Goal: Contribute content: Add original content to the website for others to see

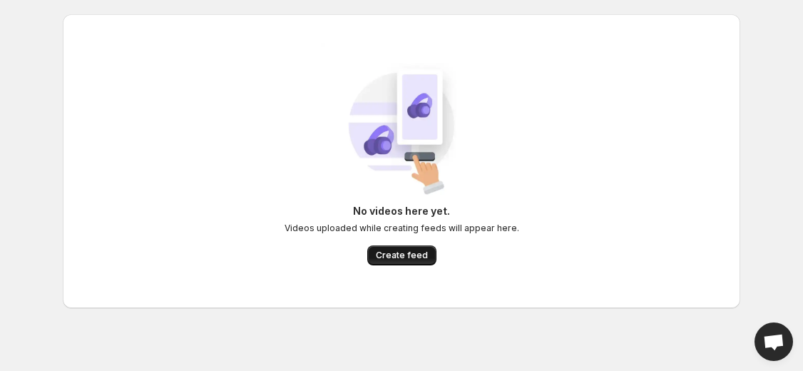
click at [411, 252] on span "Create feed" at bounding box center [402, 255] width 52 height 11
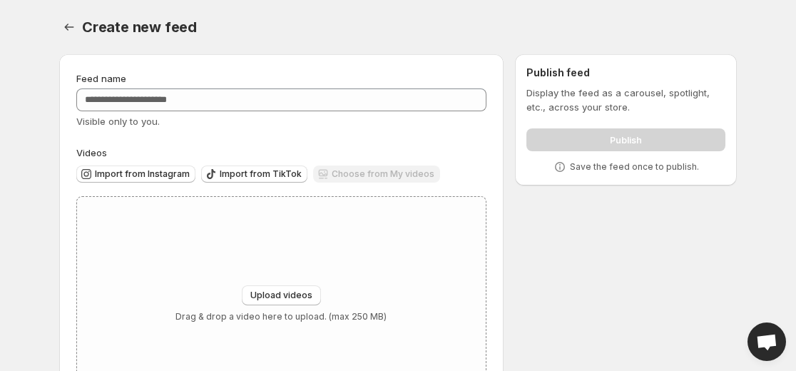
scroll to position [75, 0]
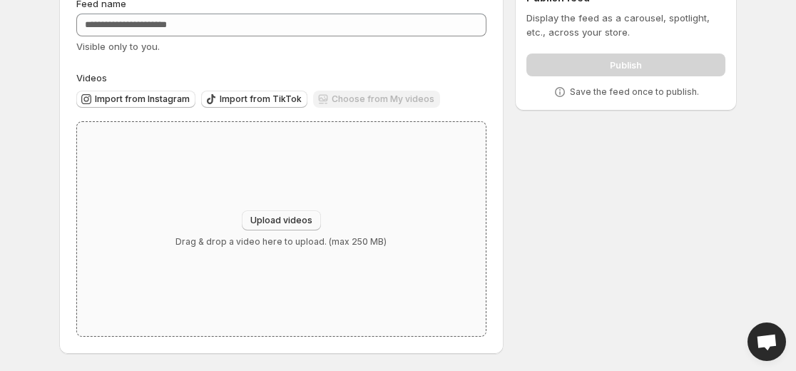
click at [293, 217] on span "Upload videos" at bounding box center [281, 220] width 62 height 11
type input "**********"
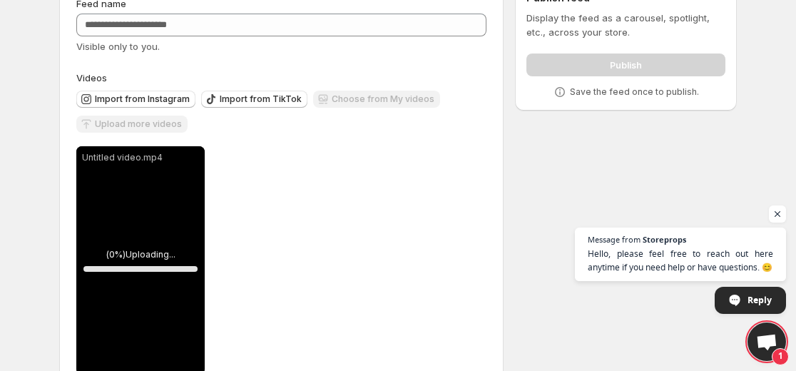
scroll to position [113, 0]
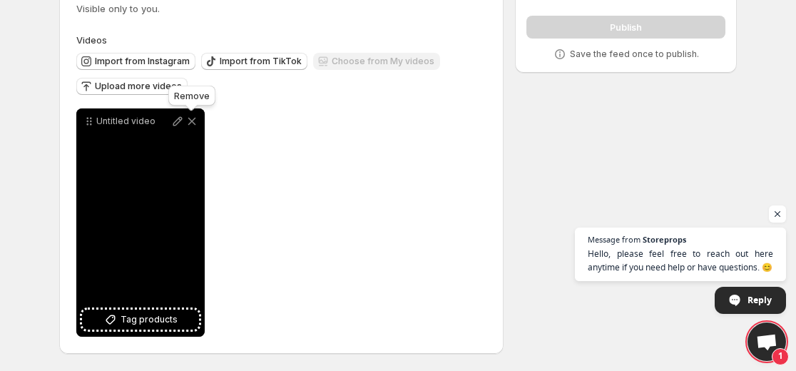
click at [191, 118] on icon at bounding box center [192, 121] width 14 height 14
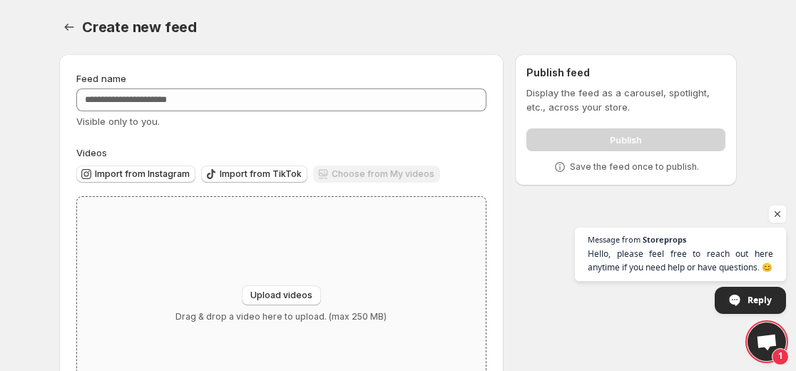
scroll to position [75, 0]
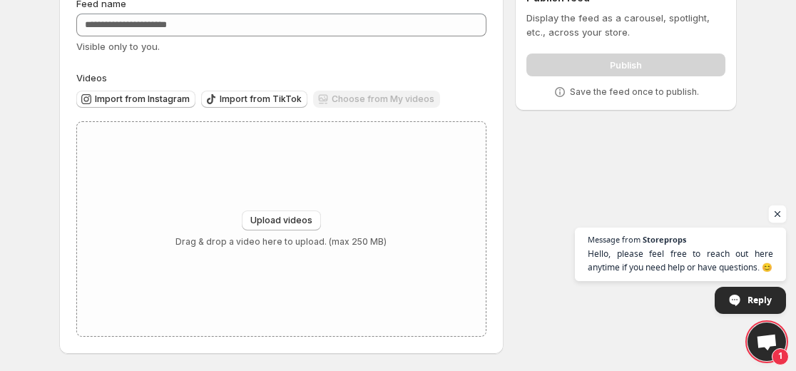
click at [769, 215] on span "Open chat" at bounding box center [778, 214] width 18 height 18
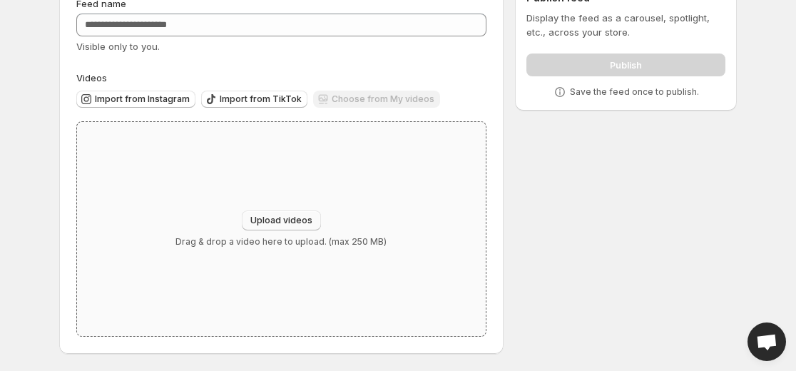
click at [777, 217] on body "Home Feeds Videos Subscription Settings Create new feed. This page is ready Cre…" at bounding box center [398, 110] width 796 height 371
click at [290, 227] on button "Upload videos" at bounding box center [281, 220] width 79 height 20
type input "**********"
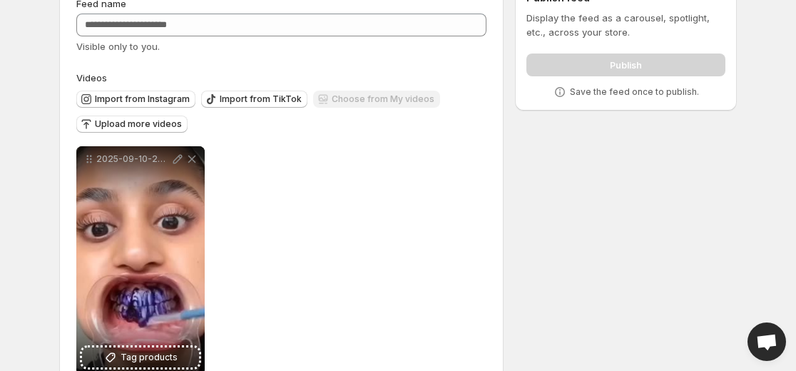
scroll to position [113, 0]
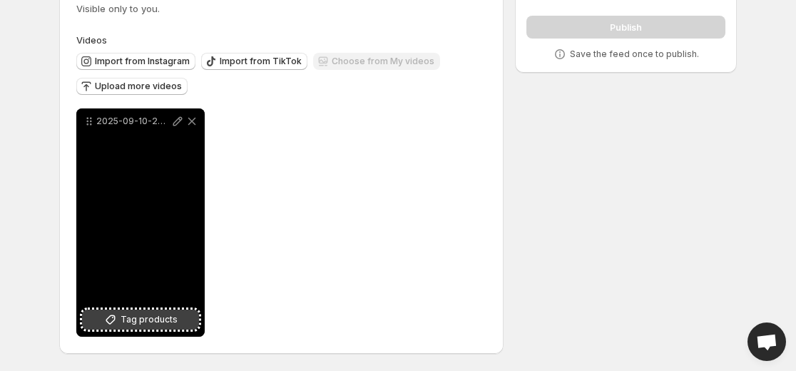
click at [148, 321] on span "Tag products" at bounding box center [149, 319] width 57 height 14
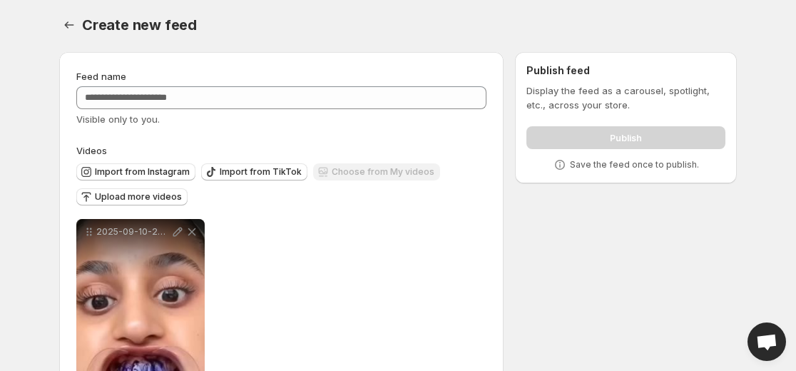
scroll to position [0, 0]
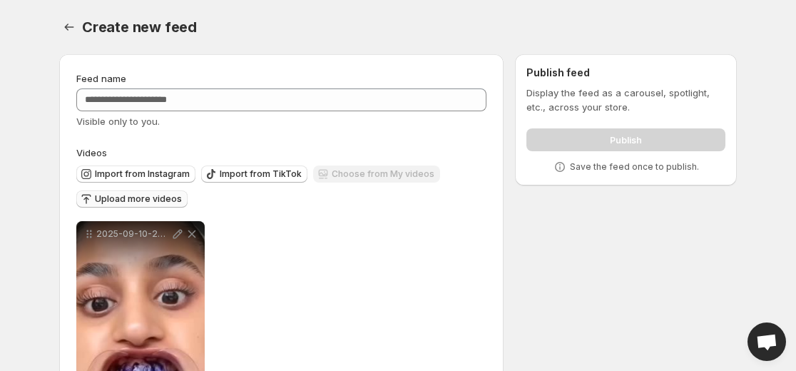
click at [143, 193] on button "Upload more videos" at bounding box center [131, 198] width 111 height 17
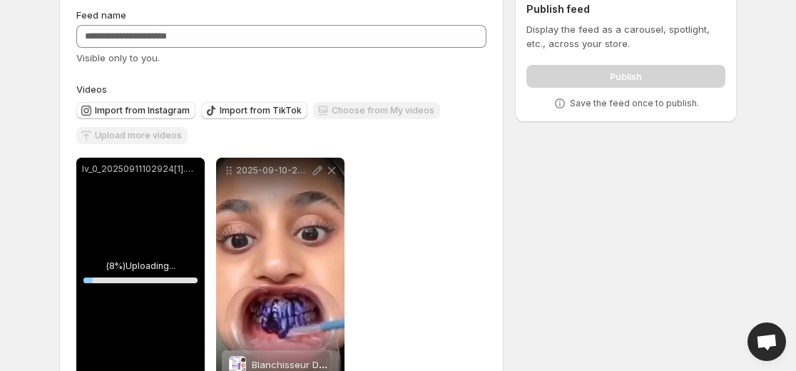
scroll to position [113, 0]
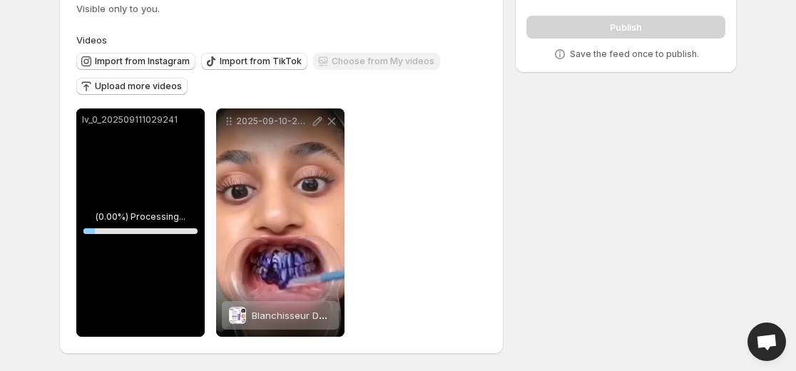
click at [435, 294] on div "**********" at bounding box center [281, 222] width 410 height 228
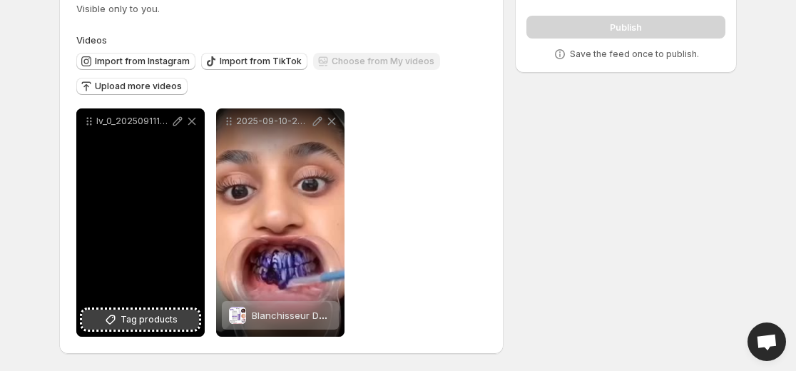
click at [156, 324] on span "Tag products" at bounding box center [149, 319] width 57 height 14
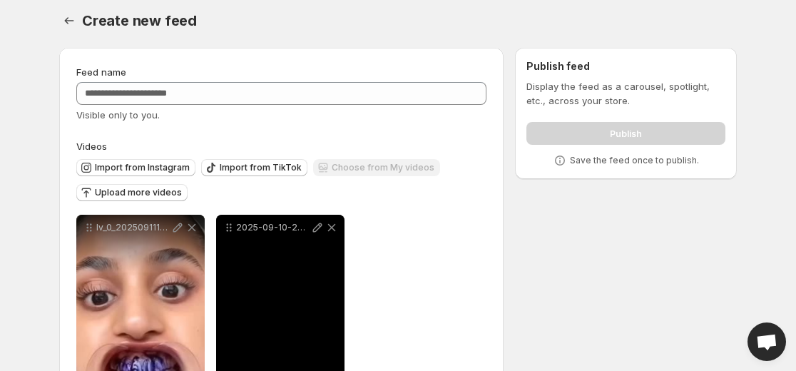
scroll to position [0, 0]
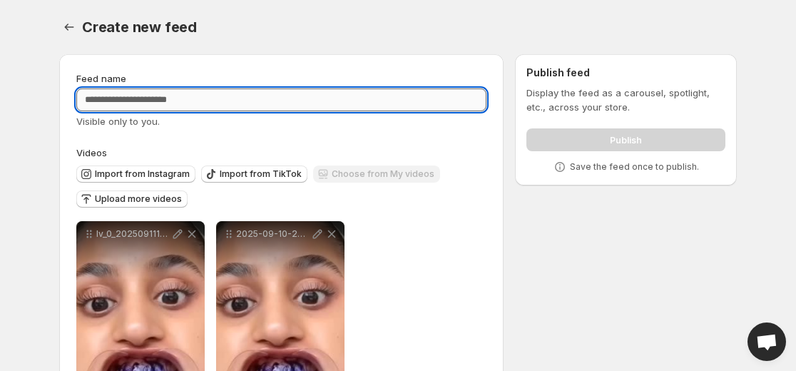
click at [222, 103] on input "Feed name" at bounding box center [281, 99] width 410 height 23
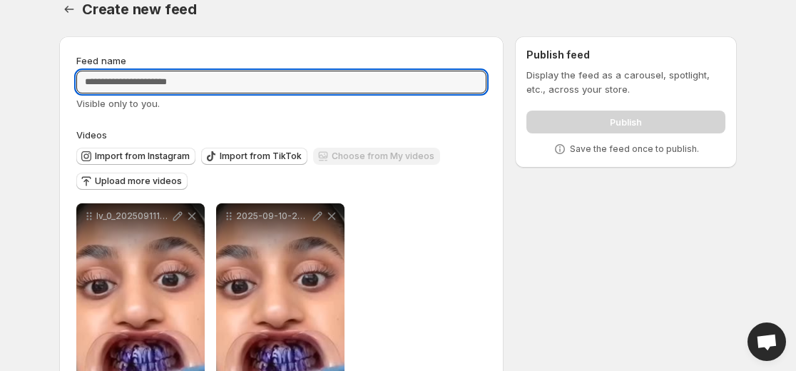
scroll to position [17, 0]
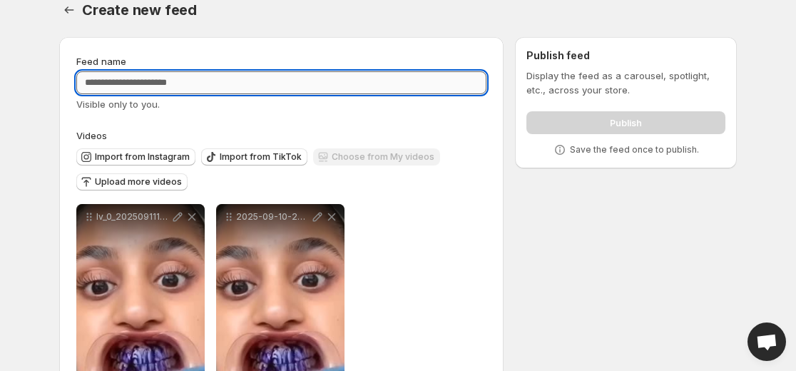
click at [209, 83] on input "Feed name" at bounding box center [281, 82] width 410 height 23
type input "**********"
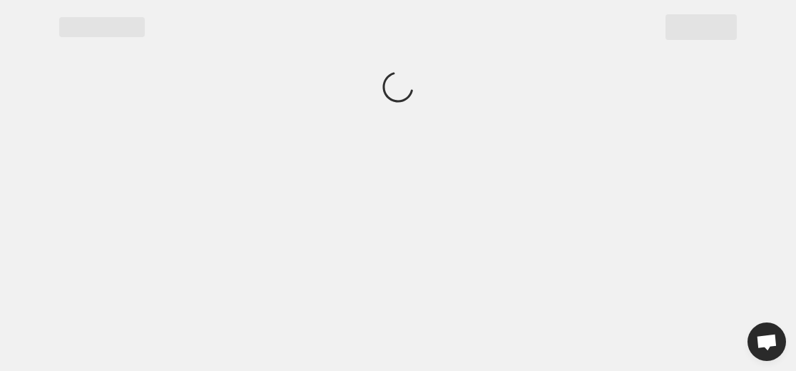
scroll to position [0, 0]
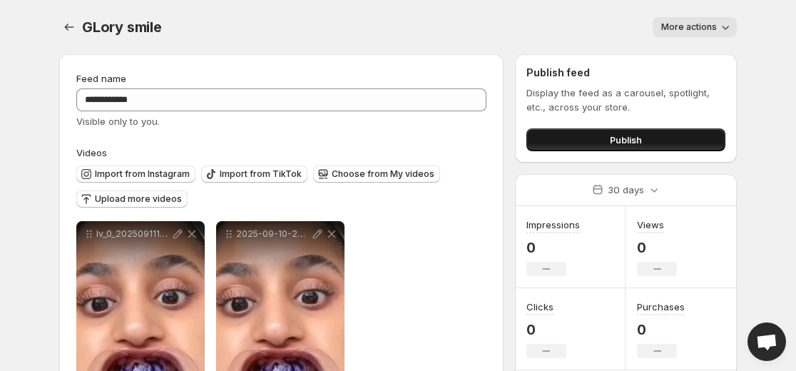
click at [597, 142] on button "Publish" at bounding box center [625, 139] width 199 height 23
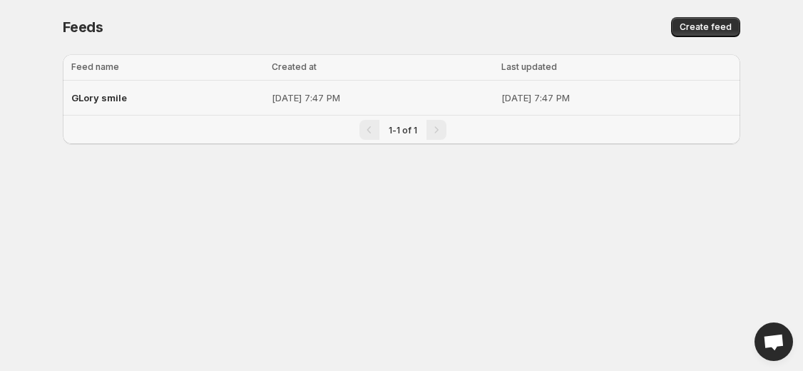
click at [416, 94] on p "[DATE] 7:47 PM" at bounding box center [383, 98] width 222 height 14
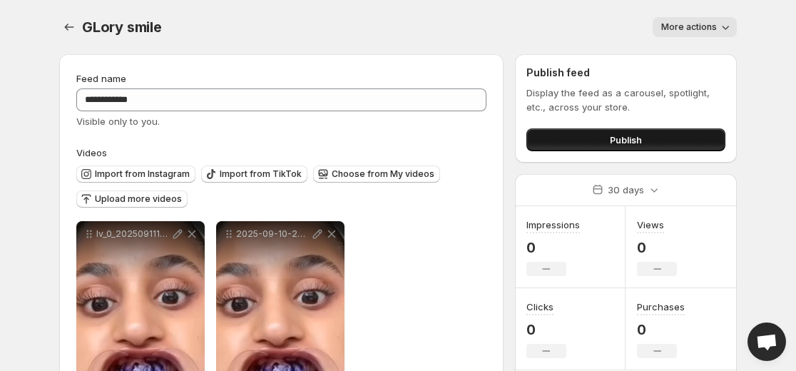
click at [579, 140] on button "Publish" at bounding box center [625, 139] width 199 height 23
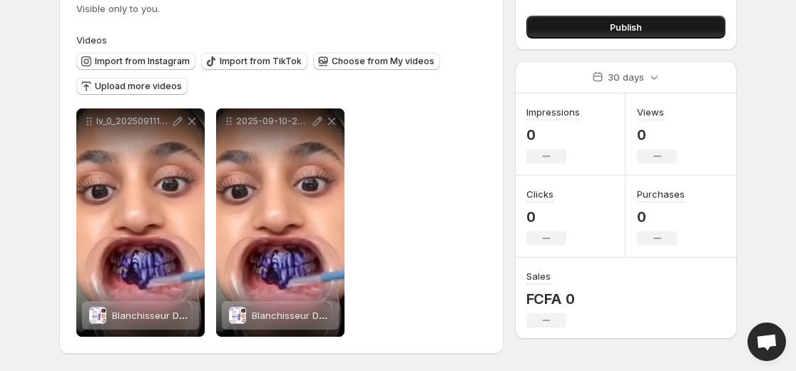
click at [396, 327] on div "**********" at bounding box center [281, 222] width 410 height 228
click at [571, 18] on button "Publish" at bounding box center [625, 27] width 199 height 23
